Goal: Information Seeking & Learning: Learn about a topic

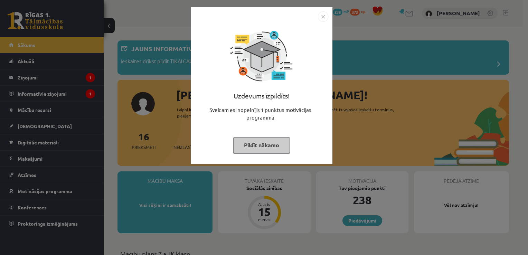
click at [281, 144] on button "Pildīt nākamo" at bounding box center [261, 145] width 57 height 16
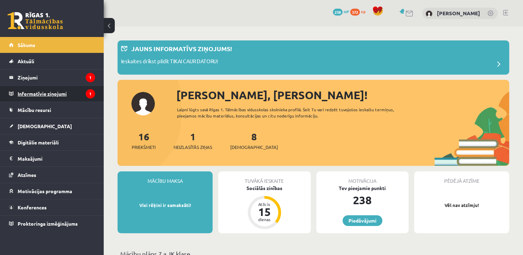
click at [35, 89] on legend "Informatīvie ziņojumi 1" at bounding box center [56, 94] width 77 height 16
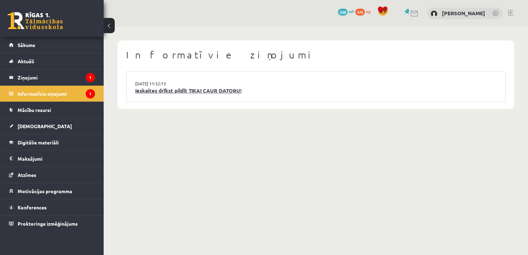
click at [157, 93] on link "Ieskaites drīkst pildīt TIKAI CAUR DATORU!" at bounding box center [316, 91] width 362 height 8
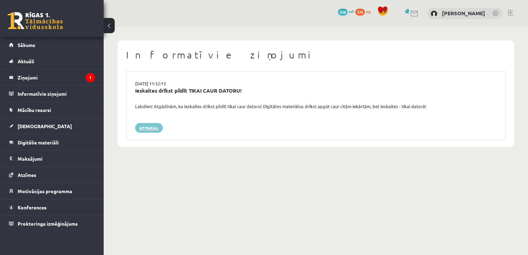
click at [147, 128] on link "Atpakaļ" at bounding box center [149, 128] width 28 height 10
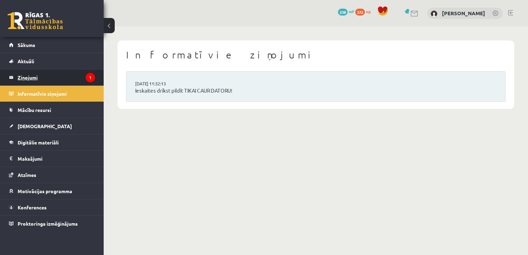
click at [43, 81] on legend "Ziņojumi 1" at bounding box center [56, 77] width 77 height 16
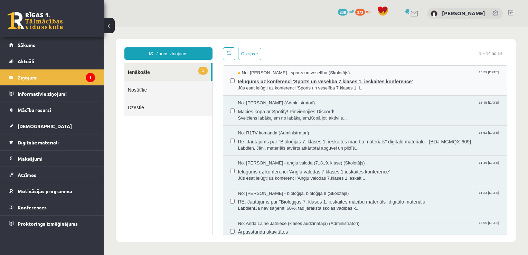
click at [281, 79] on span "Ielūgums uz konferenci 'Sports un veselība 7.klases 1. ieskaites konference'" at bounding box center [369, 80] width 262 height 9
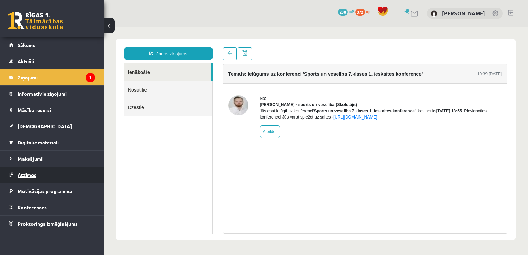
click at [29, 173] on span "Atzīmes" at bounding box center [27, 175] width 19 height 6
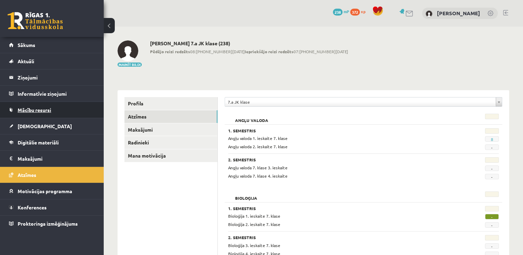
click at [42, 117] on link "Mācību resursi" at bounding box center [52, 110] width 86 height 16
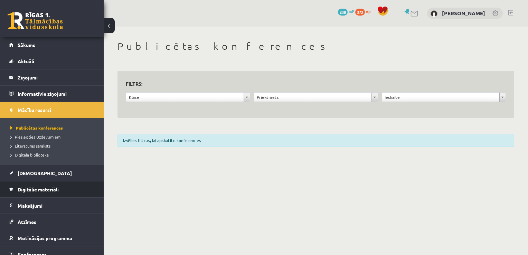
click at [57, 188] on span "Digitālie materiāli" at bounding box center [38, 189] width 41 height 6
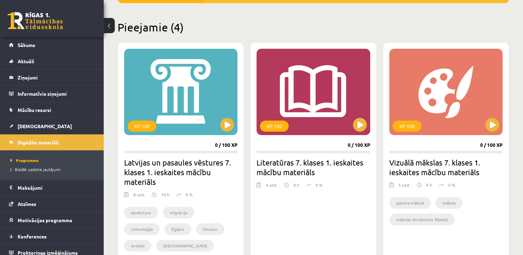
scroll to position [152, 0]
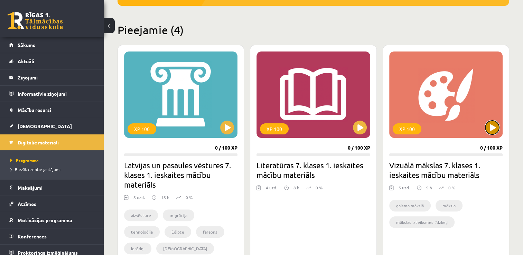
click at [492, 129] on button at bounding box center [492, 128] width 14 height 14
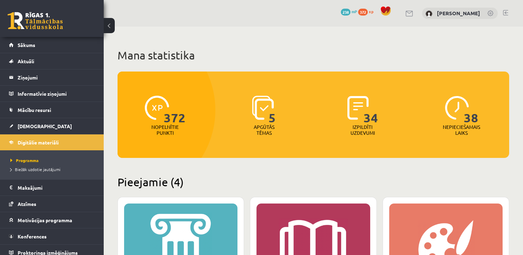
scroll to position [152, 0]
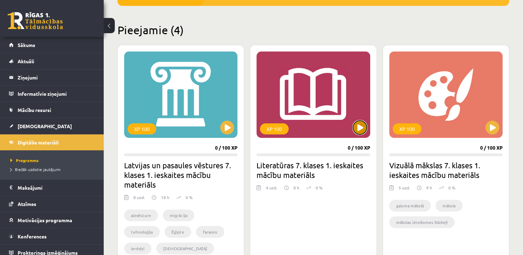
click at [357, 130] on button at bounding box center [360, 128] width 14 height 14
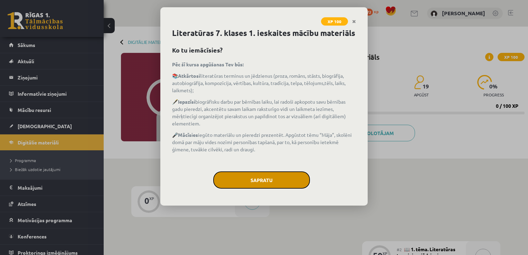
click at [283, 175] on button "Sapratu" at bounding box center [261, 179] width 97 height 17
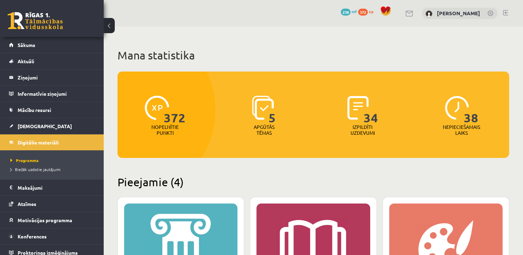
scroll to position [152, 0]
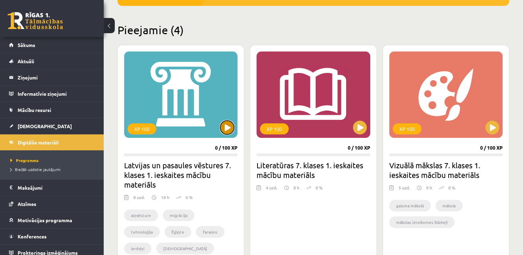
click at [232, 129] on button at bounding box center [227, 128] width 14 height 14
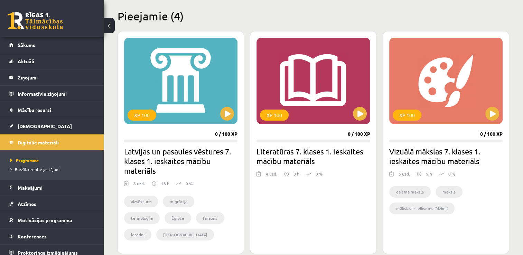
scroll to position [174, 0]
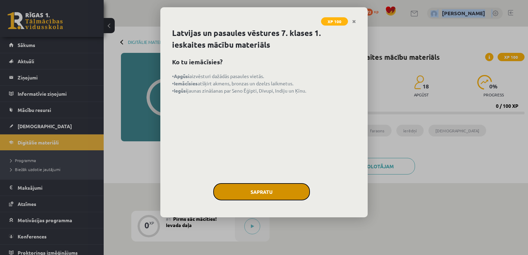
click at [278, 188] on button "Sapratu" at bounding box center [261, 191] width 97 height 17
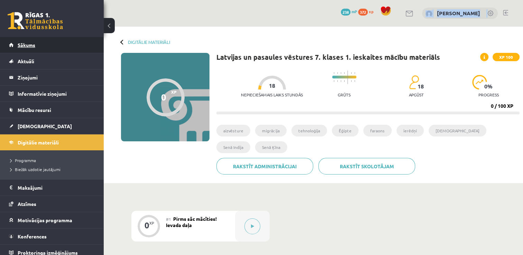
click at [35, 39] on link "Sākums" at bounding box center [52, 45] width 86 height 16
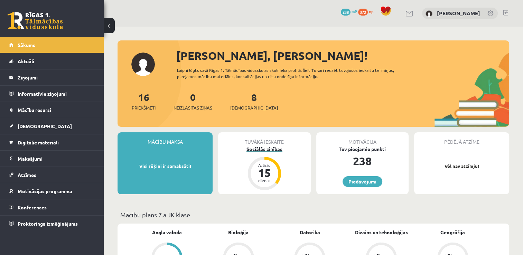
click at [268, 174] on div "15" at bounding box center [264, 172] width 21 height 11
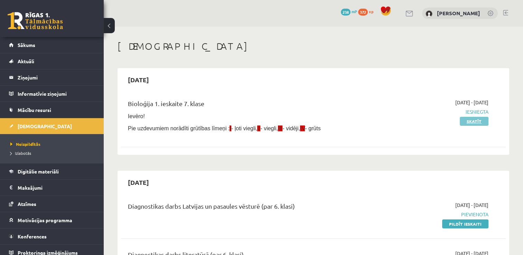
click at [475, 123] on link "Skatīt" at bounding box center [474, 121] width 29 height 9
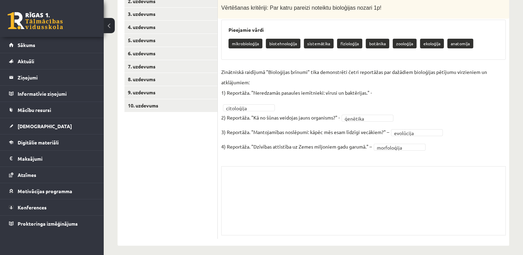
scroll to position [156, 0]
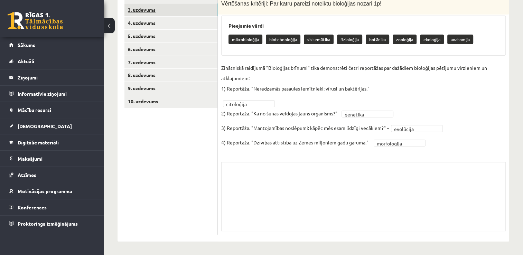
click at [172, 12] on link "3. uzdevums" at bounding box center [170, 9] width 93 height 13
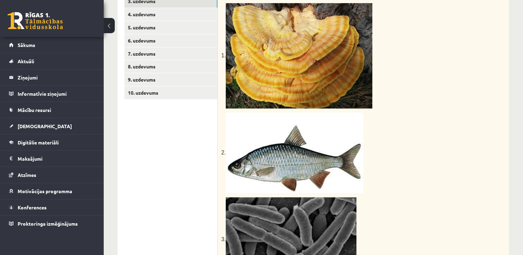
scroll to position [152, 0]
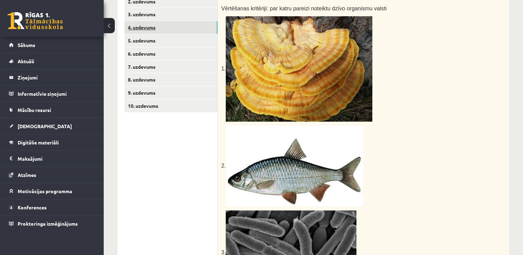
click at [198, 29] on link "4. uzdevums" at bounding box center [170, 27] width 93 height 13
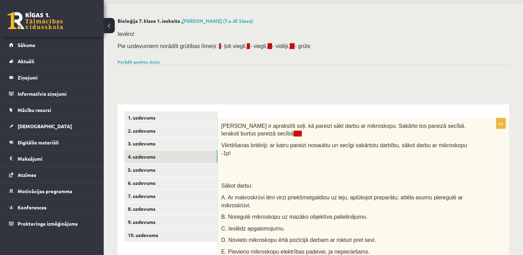
scroll to position [0, 0]
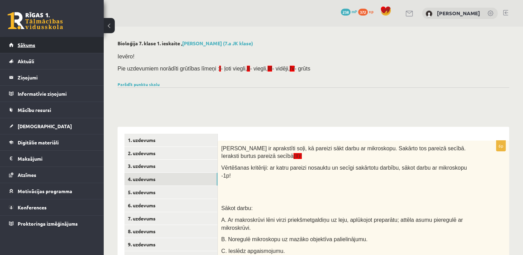
click at [30, 45] on span "Sākums" at bounding box center [27, 45] width 18 height 6
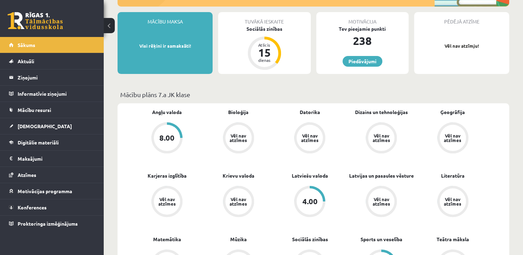
scroll to position [124, 0]
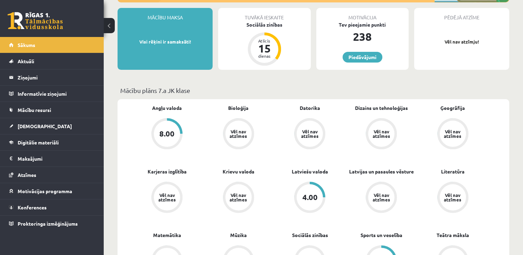
click at [307, 195] on div "4.00" at bounding box center [309, 198] width 15 height 8
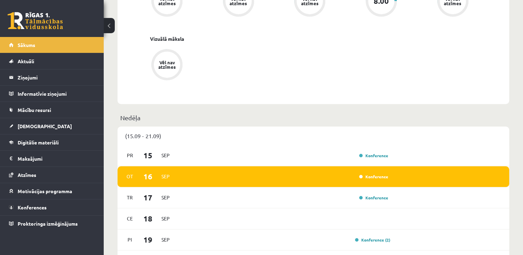
scroll to position [387, 0]
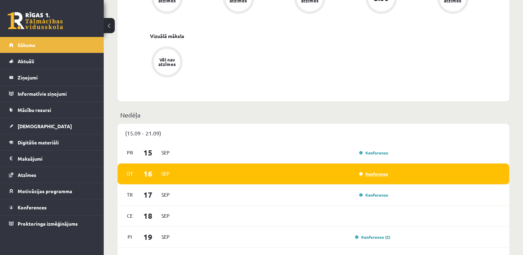
click at [377, 176] on link "Konference" at bounding box center [373, 174] width 29 height 6
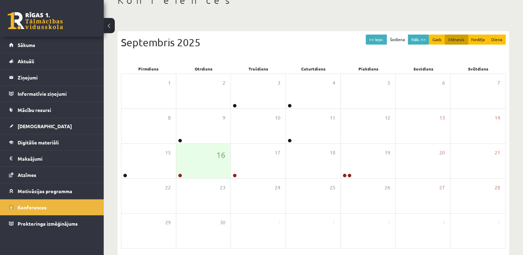
scroll to position [75, 0]
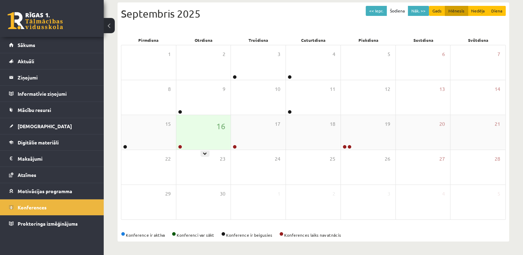
click at [200, 137] on div "16" at bounding box center [203, 132] width 55 height 35
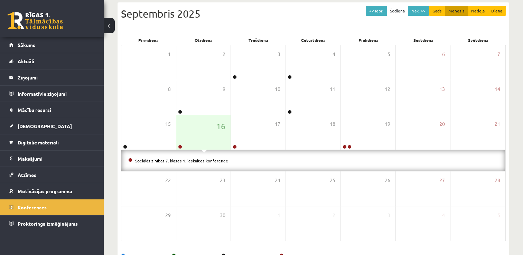
click at [30, 210] on link "Konferences" at bounding box center [52, 207] width 86 height 16
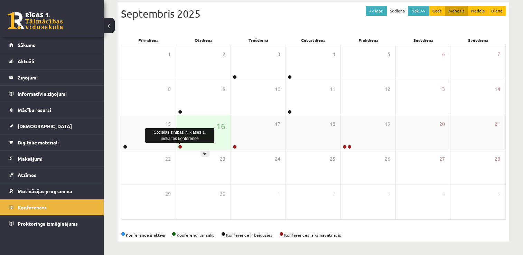
click at [180, 145] on link at bounding box center [180, 147] width 4 height 4
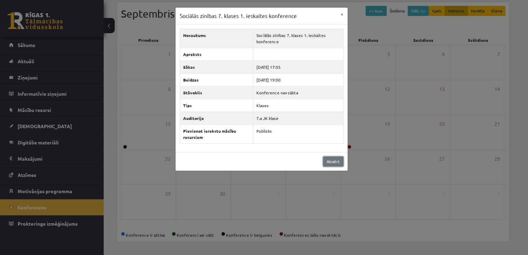
click at [335, 159] on link "Aizvērt" at bounding box center [333, 162] width 20 height 10
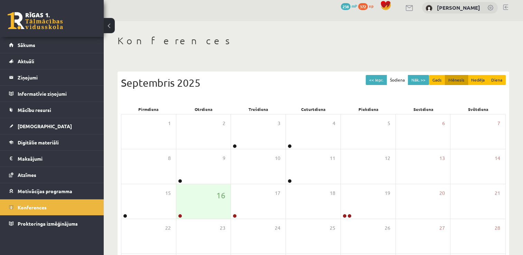
scroll to position [0, 0]
